Goal: Check status: Check status

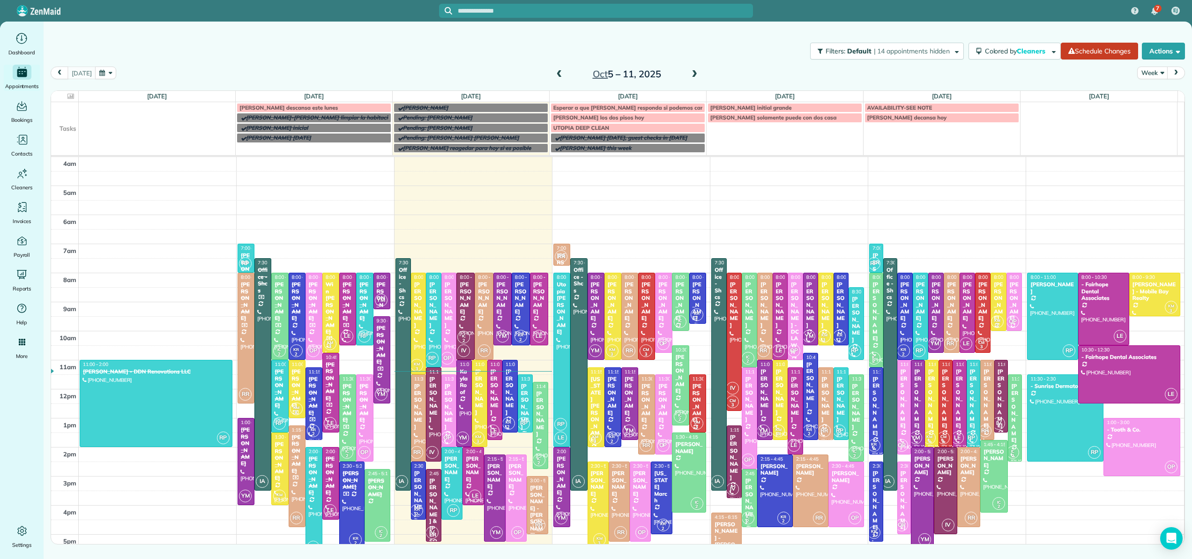
scroll to position [88, 0]
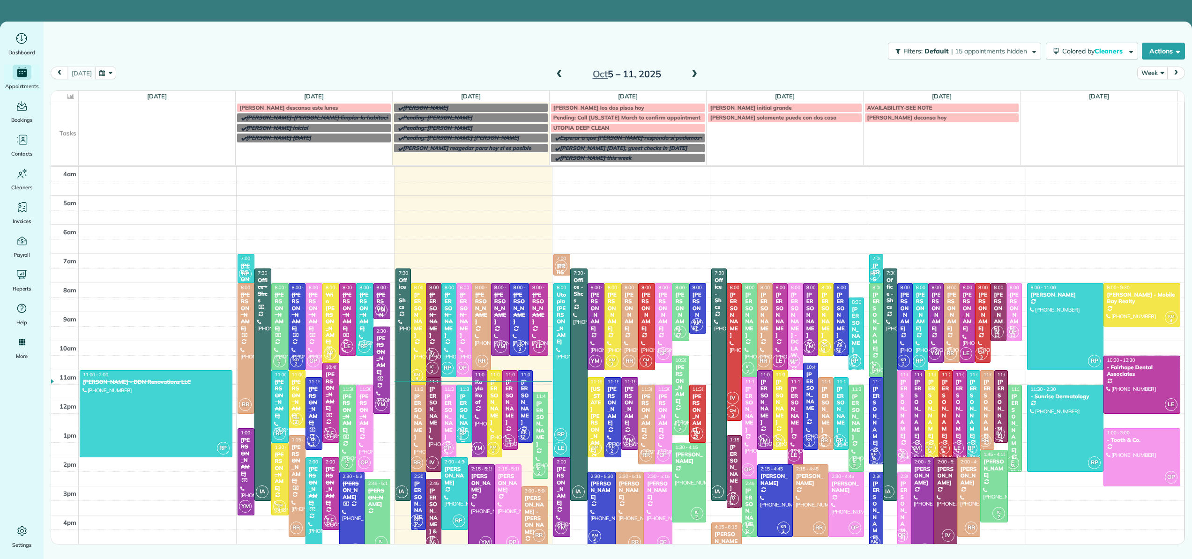
scroll to position [88, 0]
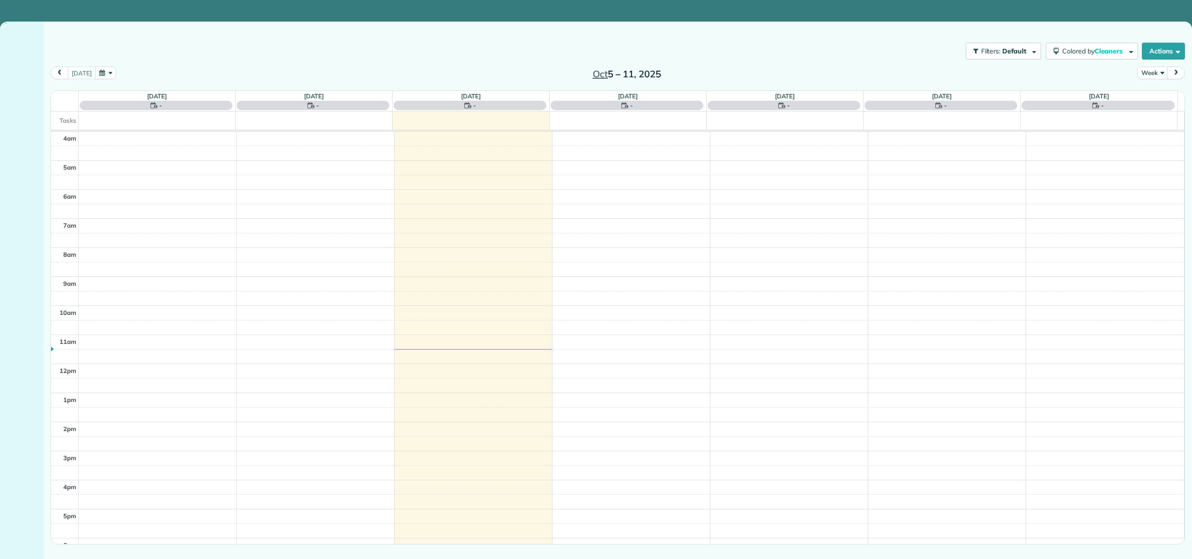
scroll to position [88, 0]
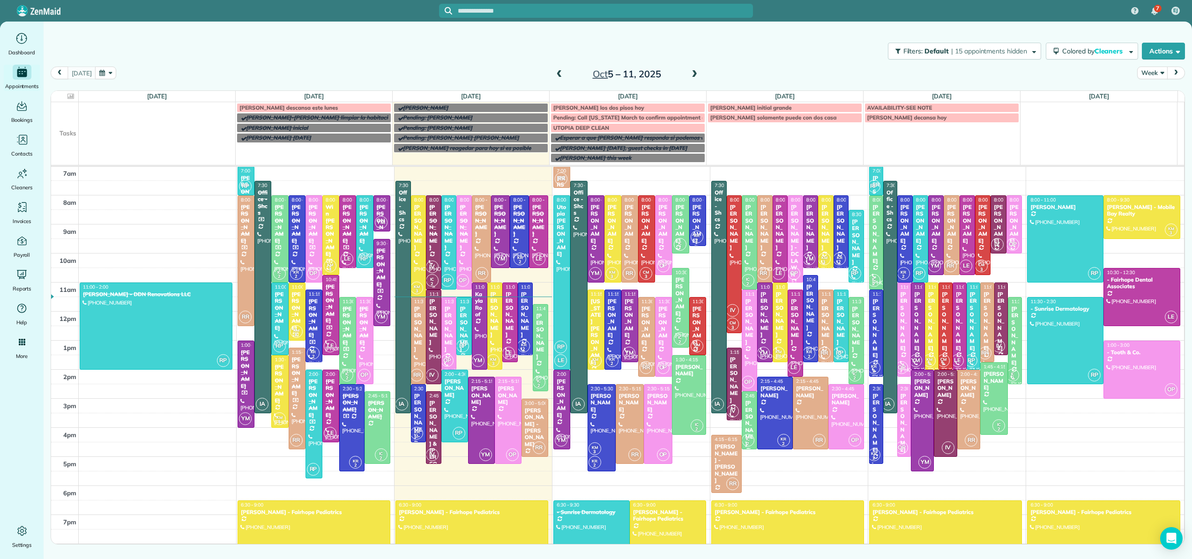
click at [432, 232] on div "[PERSON_NAME]" at bounding box center [434, 227] width 10 height 47
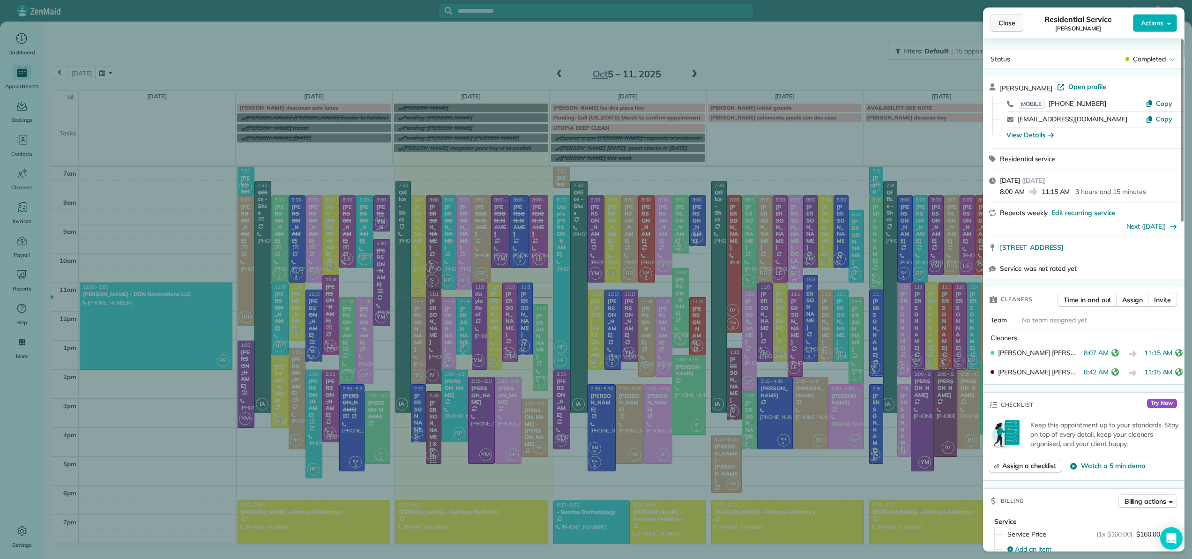
click at [1005, 27] on span "Close" at bounding box center [1007, 22] width 17 height 9
